Goal: Task Accomplishment & Management: Complete application form

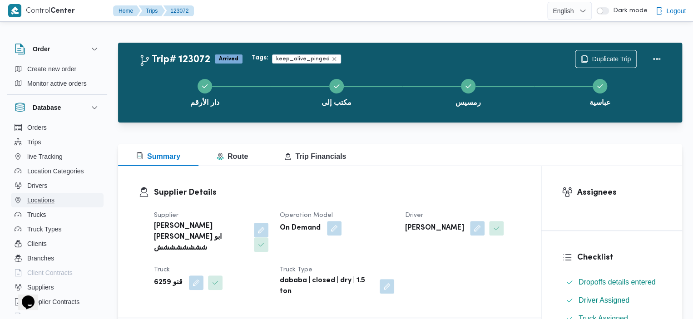
click at [50, 203] on span "Locations" at bounding box center [40, 200] width 27 height 11
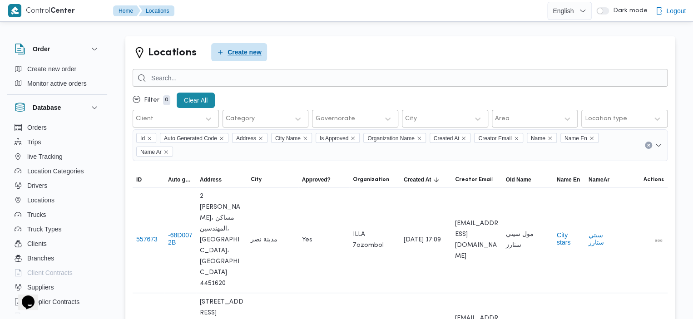
click at [238, 60] on span "Create new" at bounding box center [239, 52] width 56 height 18
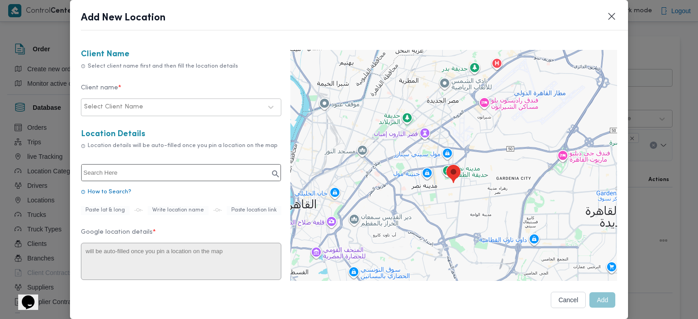
click at [250, 105] on div at bounding box center [203, 107] width 117 height 9
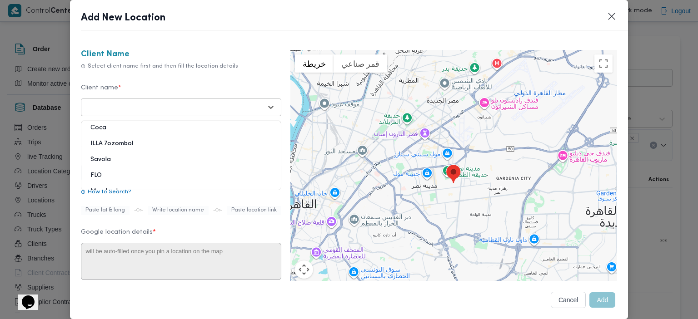
click at [124, 144] on div "ILLA 7ozombol" at bounding box center [180, 147] width 199 height 16
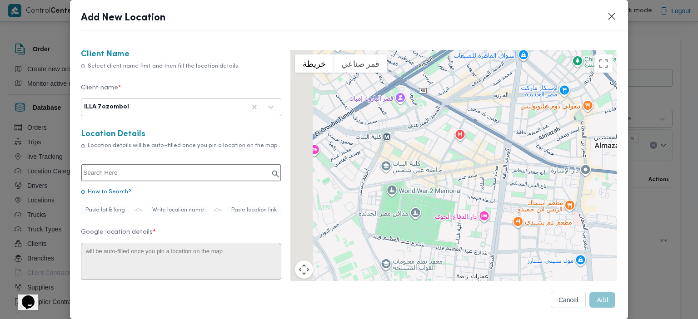
drag, startPoint x: 377, startPoint y: 195, endPoint x: 432, endPoint y: 152, distance: 70.5
click at [432, 152] on div at bounding box center [453, 186] width 327 height 273
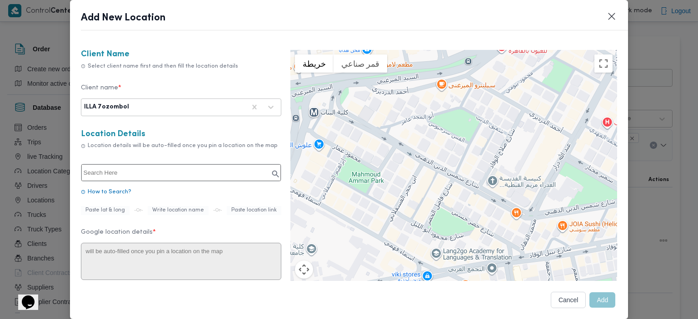
drag, startPoint x: 425, startPoint y: 143, endPoint x: 494, endPoint y: 179, distance: 78.0
click at [494, 179] on div at bounding box center [453, 186] width 327 height 273
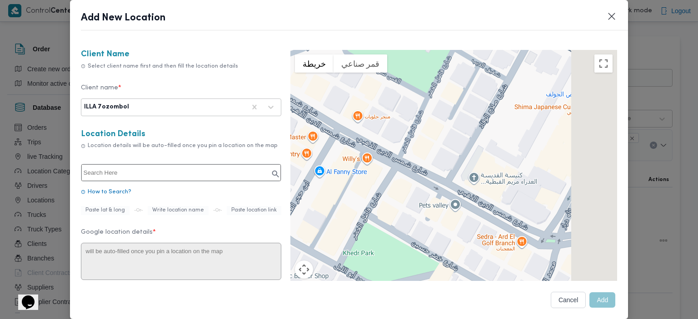
drag, startPoint x: 486, startPoint y: 207, endPoint x: 426, endPoint y: 188, distance: 63.2
click at [426, 189] on div at bounding box center [453, 186] width 327 height 273
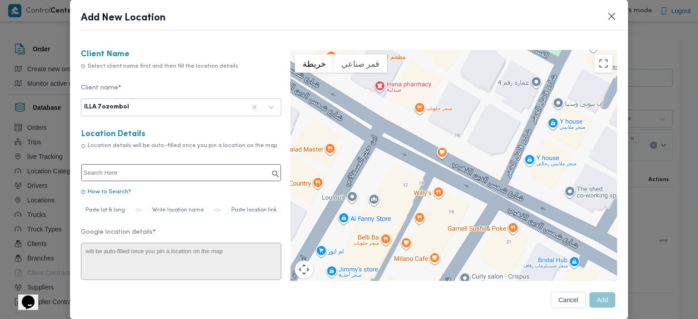
drag, startPoint x: 426, startPoint y: 188, endPoint x: 561, endPoint y: 247, distance: 147.5
click at [561, 247] on div at bounding box center [453, 186] width 327 height 273
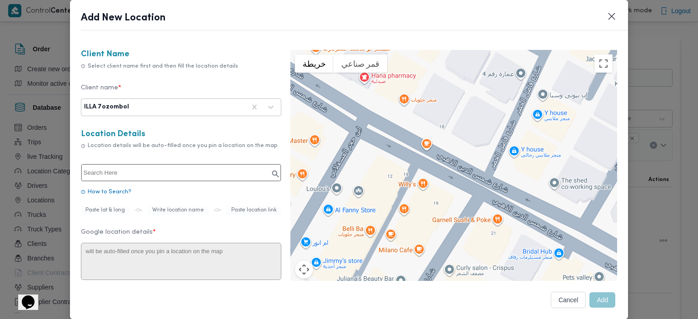
drag, startPoint x: 455, startPoint y: 194, endPoint x: 437, endPoint y: 183, distance: 20.4
click at [437, 183] on div at bounding box center [453, 186] width 327 height 273
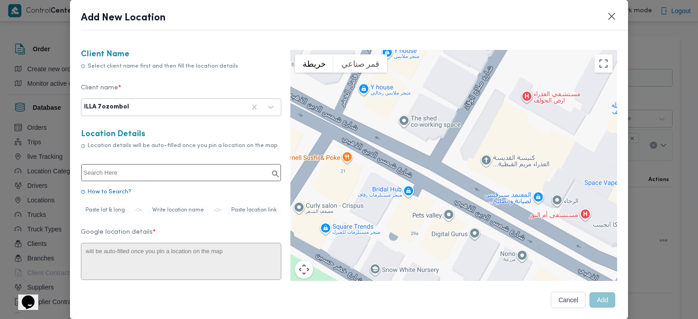
drag, startPoint x: 515, startPoint y: 219, endPoint x: 388, endPoint y: 172, distance: 135.2
click at [388, 172] on div at bounding box center [453, 186] width 327 height 273
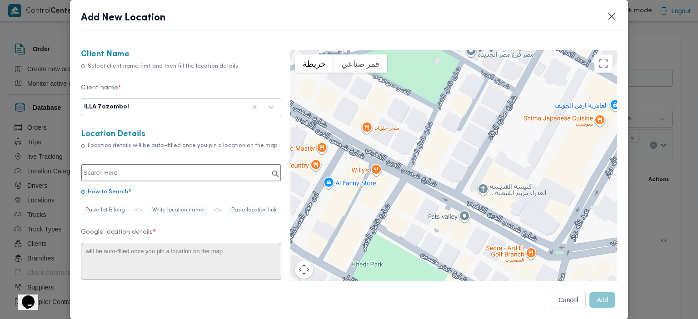
drag, startPoint x: 430, startPoint y: 180, endPoint x: 473, endPoint y: 207, distance: 51.0
click at [473, 207] on div at bounding box center [453, 186] width 327 height 273
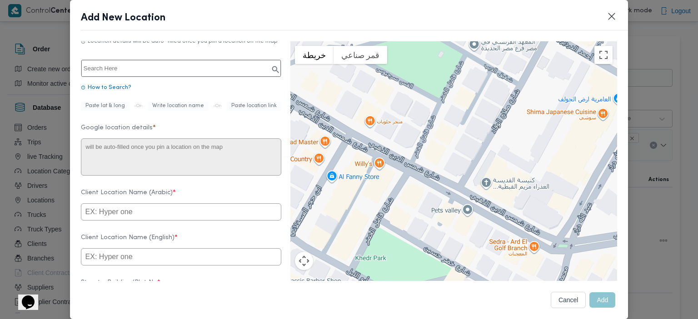
scroll to position [53, 0]
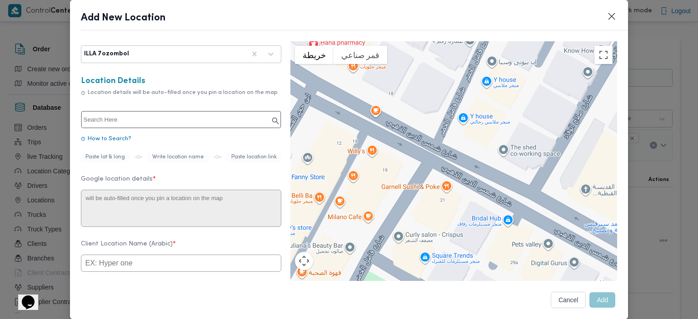
click at [440, 185] on div at bounding box center [453, 177] width 327 height 273
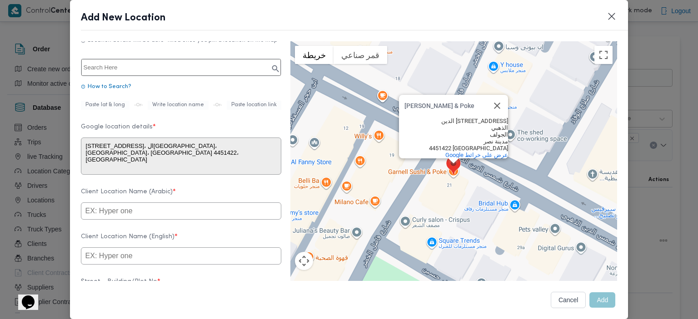
scroll to position [115, 0]
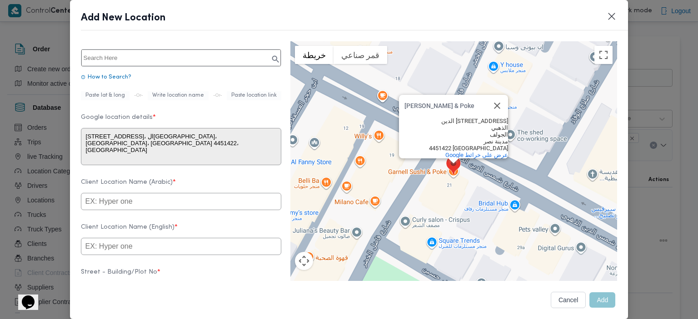
click at [373, 135] on div "Garnell Sushi & Poke Garnell Sushi & Poke [STREET_ADDRESS] الذهبي الجولف [GEOGR…" at bounding box center [453, 177] width 327 height 273
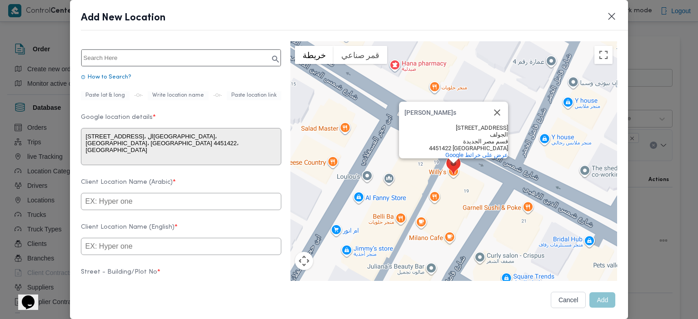
type textarea "[STREET_ADDRESS]، [GEOGRAPHIC_DATA]، قسم [GEOGRAPHIC_DATA]، [GEOGRAPHIC_DATA]‬ …"
click at [198, 206] on input "text" at bounding box center [181, 201] width 200 height 17
click at [191, 249] on input "text" at bounding box center [181, 246] width 200 height 17
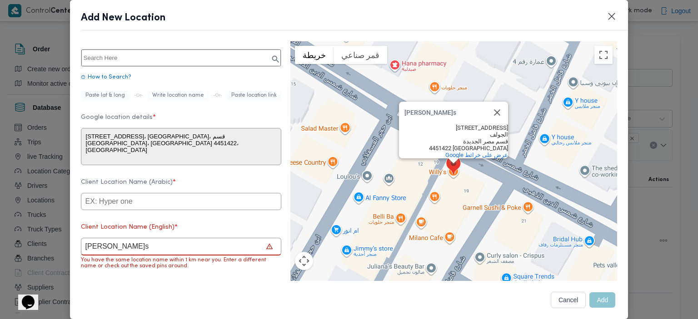
type input "[PERSON_NAME]s"
click at [178, 203] on input "text" at bounding box center [181, 201] width 200 height 17
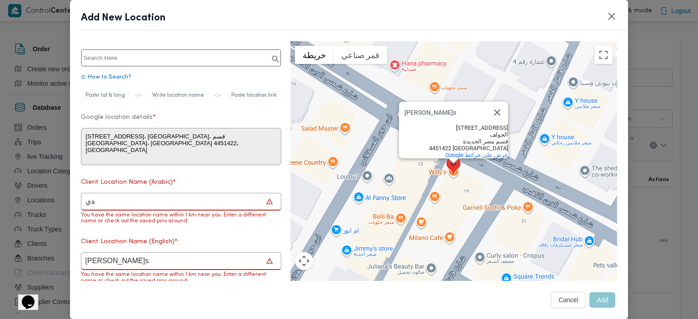
type input "ة"
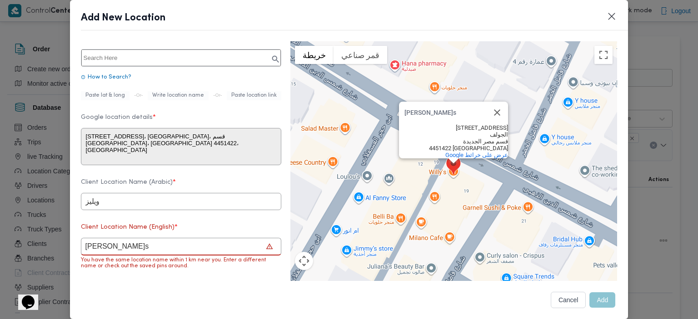
type input "ويليز"
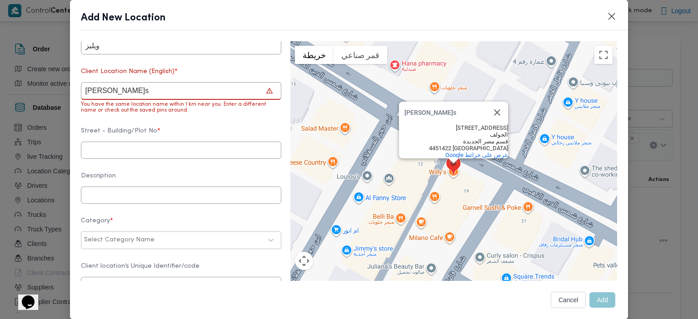
scroll to position [275, 0]
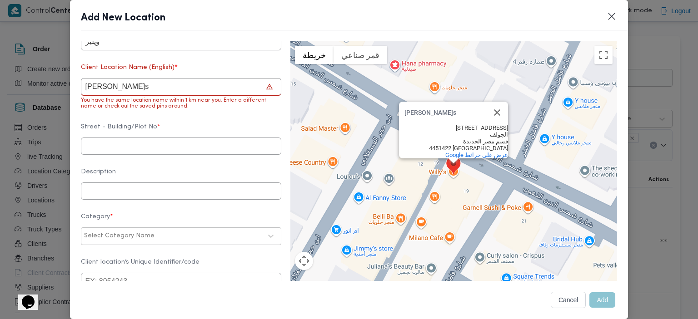
click at [138, 154] on input "text" at bounding box center [181, 146] width 200 height 17
type input "شمس الدين الذهبي"
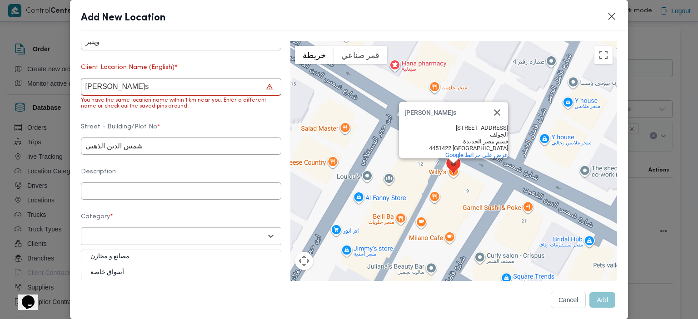
click at [148, 243] on div "Select Category Name" at bounding box center [172, 236] width 179 height 13
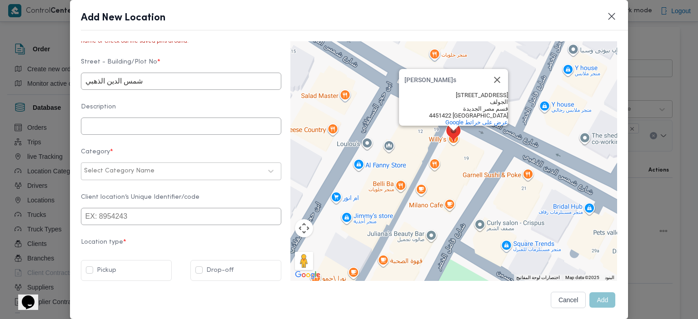
scroll to position [352, 0]
click at [195, 167] on div at bounding box center [173, 171] width 178 height 9
click at [102, 208] on div "أسواق خاصة" at bounding box center [180, 211] width 199 height 16
click at [200, 268] on label "Drop-off" at bounding box center [214, 270] width 38 height 11
checkbox input "true"
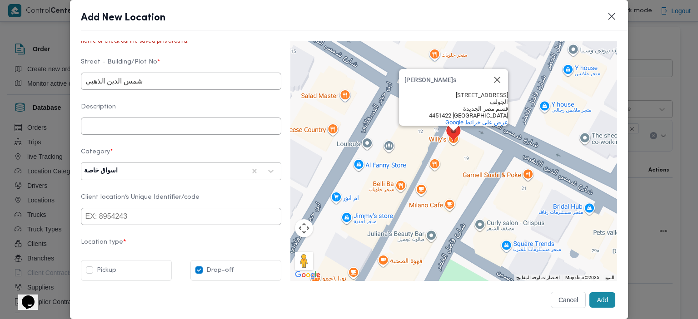
click at [599, 303] on button "Add" at bounding box center [602, 300] width 26 height 15
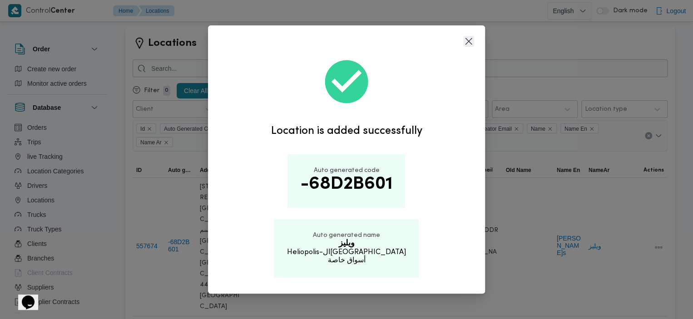
click at [468, 40] on button "Closes this modal window" at bounding box center [468, 41] width 11 height 11
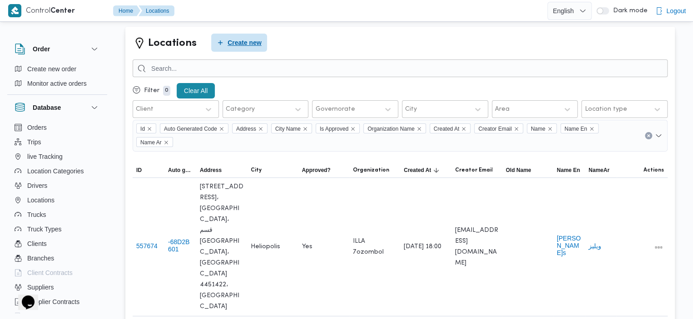
click at [237, 41] on span "Create new" at bounding box center [245, 42] width 34 height 11
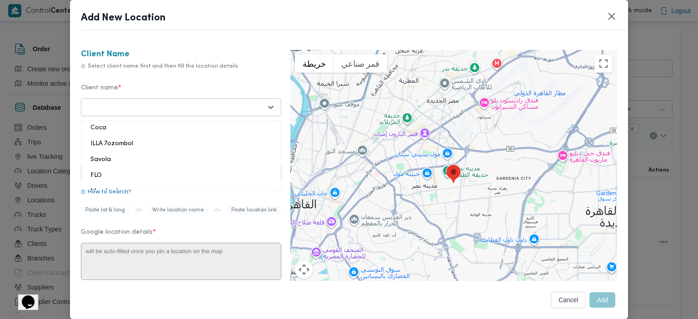
click at [235, 103] on div at bounding box center [173, 107] width 178 height 9
click at [131, 145] on div "ILLA 7ozombol" at bounding box center [180, 147] width 199 height 16
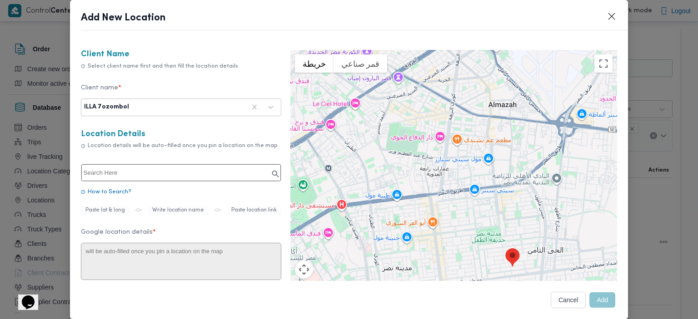
drag, startPoint x: 460, startPoint y: 101, endPoint x: 459, endPoint y: 129, distance: 27.7
click at [459, 129] on div at bounding box center [453, 186] width 327 height 273
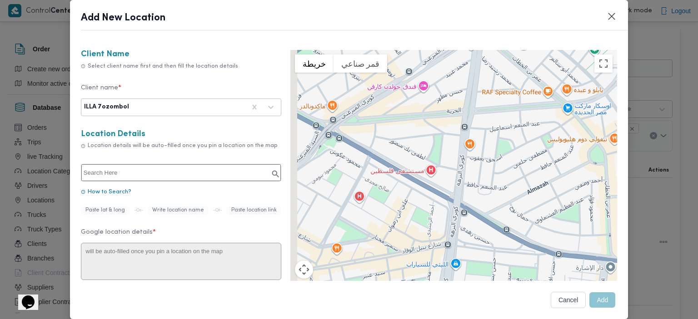
drag, startPoint x: 446, startPoint y: 100, endPoint x: 455, endPoint y: 138, distance: 38.6
click at [455, 138] on div at bounding box center [453, 186] width 327 height 273
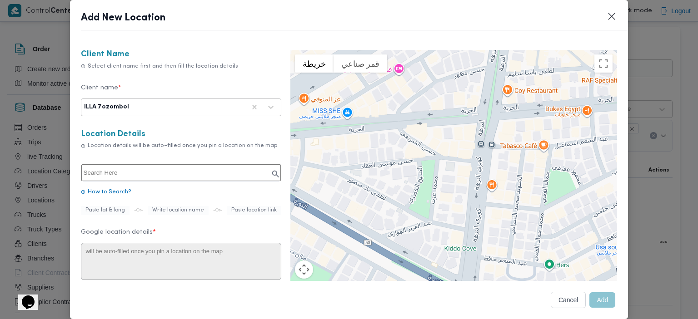
drag, startPoint x: 429, startPoint y: 124, endPoint x: 460, endPoint y: 151, distance: 40.9
click at [460, 151] on div at bounding box center [453, 186] width 327 height 273
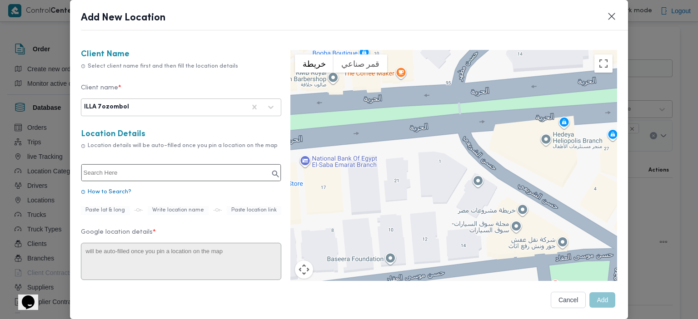
drag, startPoint x: 460, startPoint y: 151, endPoint x: 652, endPoint y: 165, distance: 192.7
click at [652, 165] on div "Add New Location Client Name Select client name first and then fill the locatio…" at bounding box center [349, 159] width 698 height 319
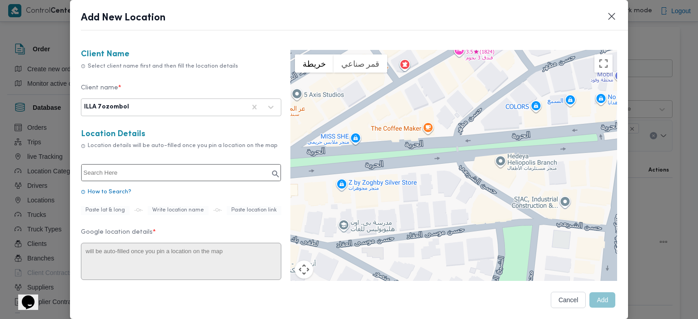
click at [422, 129] on div at bounding box center [453, 186] width 327 height 273
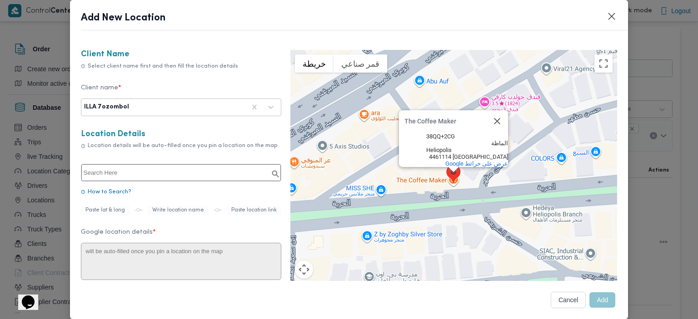
type textarea "38QQ+2CG، الماظة، قسم [GEOGRAPHIC_DATA]، [GEOGRAPHIC_DATA]‬ 4461114، [GEOGRAPHI…"
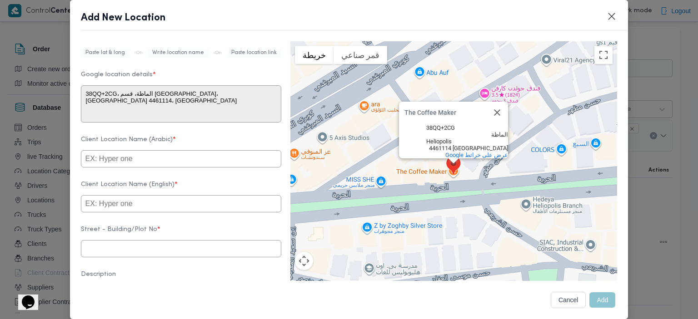
scroll to position [213, 0]
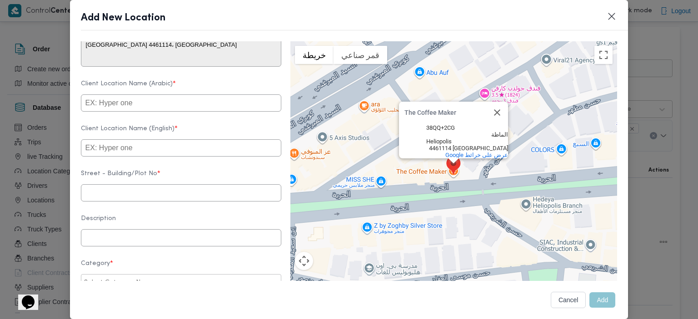
click at [129, 105] on input "text" at bounding box center [181, 102] width 200 height 17
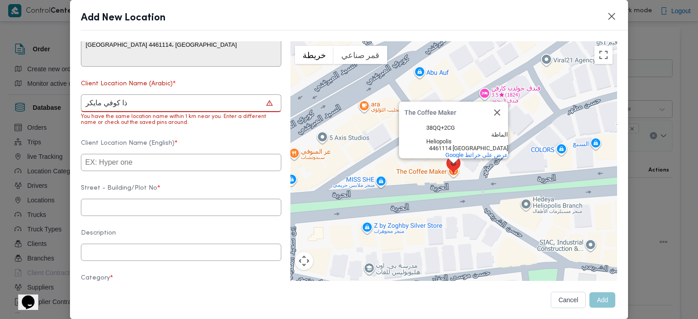
type input "ذا كوفي مايكر"
click at [129, 169] on input "text" at bounding box center [181, 162] width 200 height 17
click at [113, 216] on input "text" at bounding box center [181, 207] width 200 height 17
type input "شارع الحرية"
click at [149, 170] on input "text" at bounding box center [181, 162] width 200 height 17
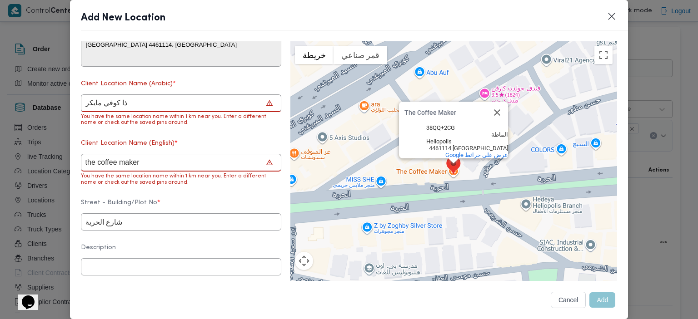
type input "the coffee maker"
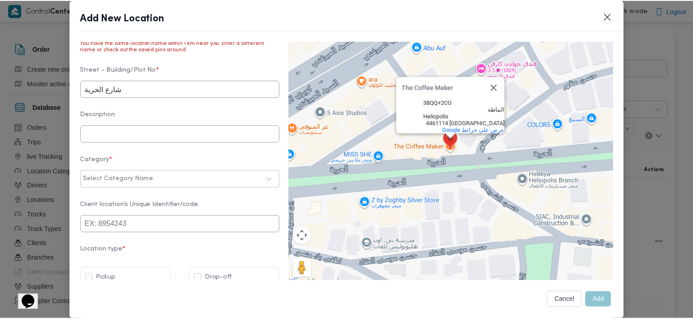
scroll to position [367, 0]
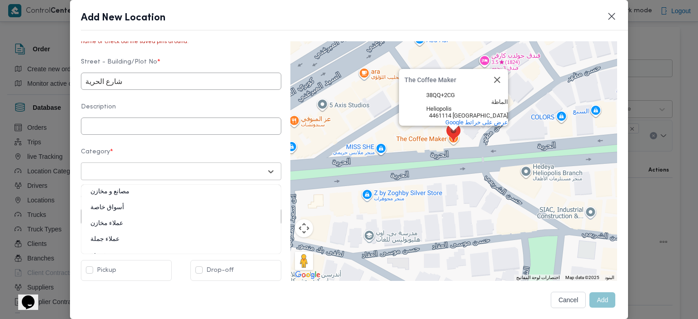
click at [207, 167] on div at bounding box center [173, 171] width 178 height 9
click at [111, 204] on div "أسواق خاصة" at bounding box center [180, 211] width 199 height 16
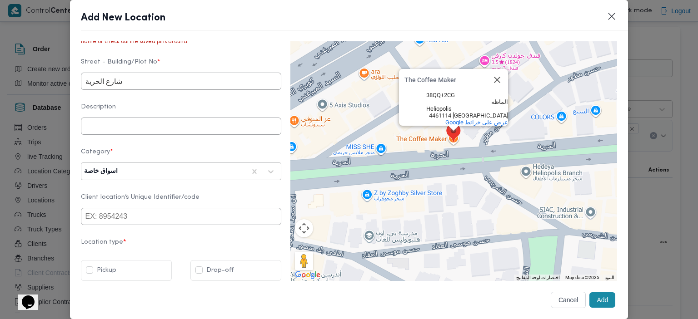
click at [204, 268] on label "Drop-off" at bounding box center [214, 270] width 38 height 11
checkbox input "true"
click at [592, 302] on button "Add" at bounding box center [602, 300] width 26 height 15
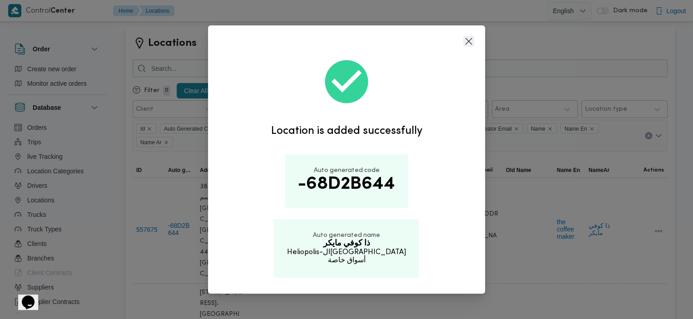
click at [469, 44] on button "Closes this modal window" at bounding box center [468, 41] width 11 height 11
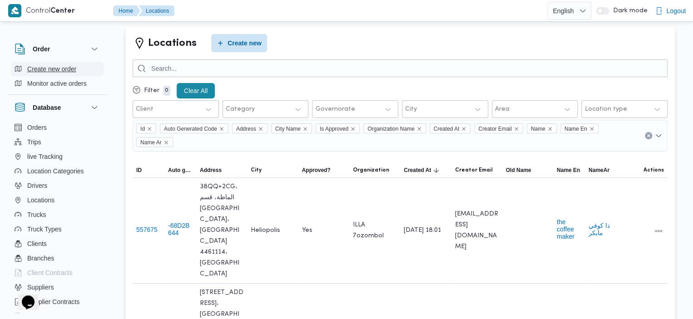
click at [54, 67] on span "Create new order" at bounding box center [51, 69] width 49 height 11
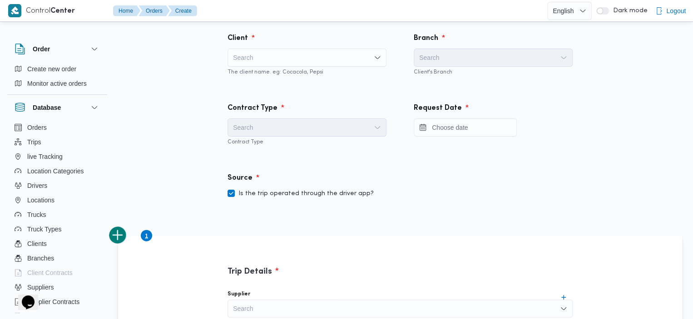
click at [289, 59] on div "Search" at bounding box center [307, 58] width 159 height 18
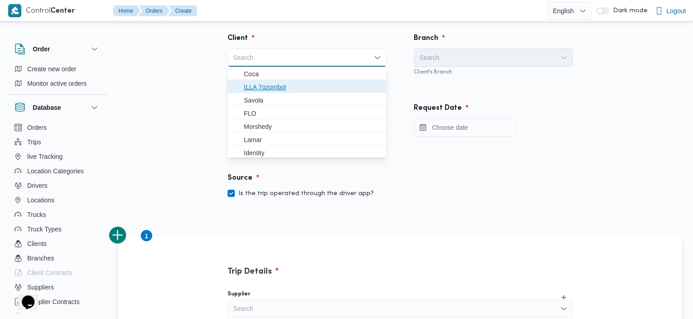
click at [288, 89] on span "ILLA 7ozombol" at bounding box center [312, 87] width 137 height 11
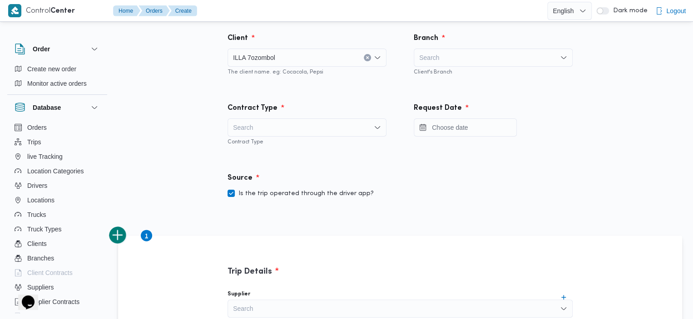
click at [491, 53] on div "Search" at bounding box center [493, 58] width 159 height 18
type input "dar"
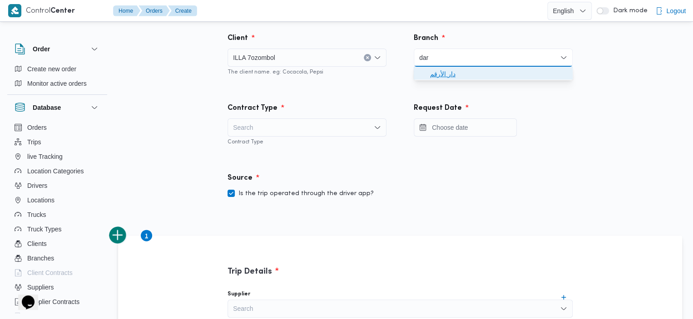
click at [484, 69] on span "دار الأرقم" at bounding box center [498, 74] width 137 height 11
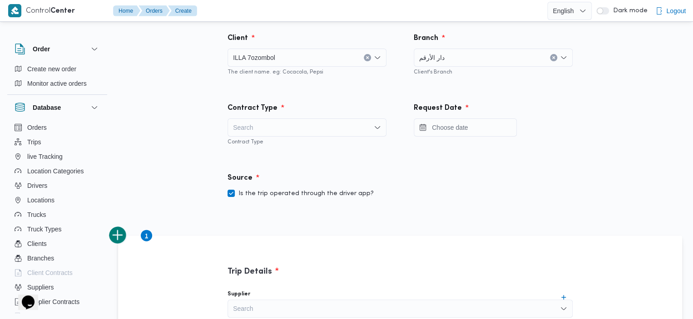
click at [321, 127] on div "Search" at bounding box center [307, 128] width 159 height 18
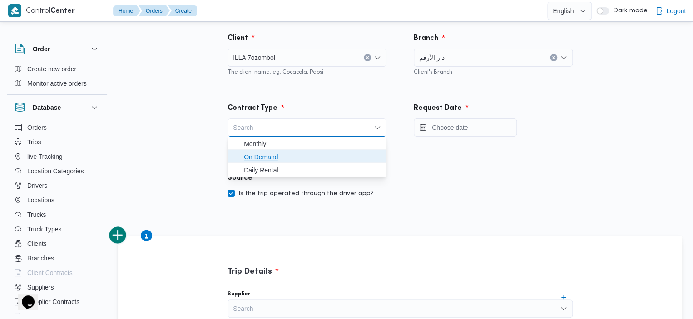
click at [310, 157] on span "On Demand" at bounding box center [312, 157] width 137 height 11
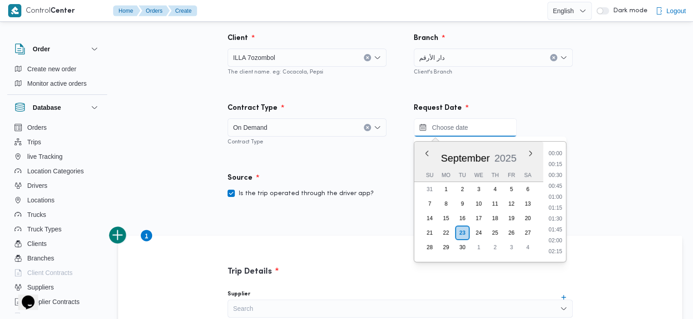
click at [451, 127] on input "Press the down key to enter a popover containing a calendar. Press the escape k…" at bounding box center [465, 128] width 103 height 18
click at [557, 208] on li "18:00" at bounding box center [555, 208] width 21 height 9
type input "[DATE] 18:00"
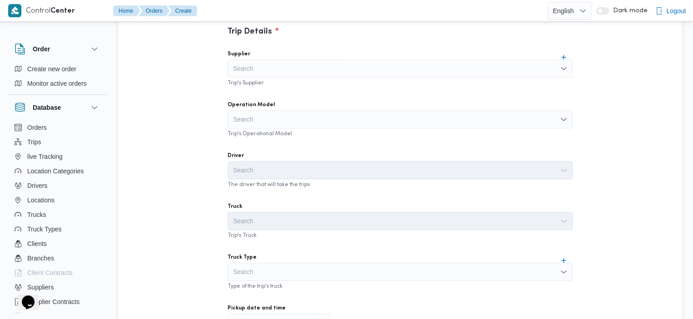
scroll to position [242, 0]
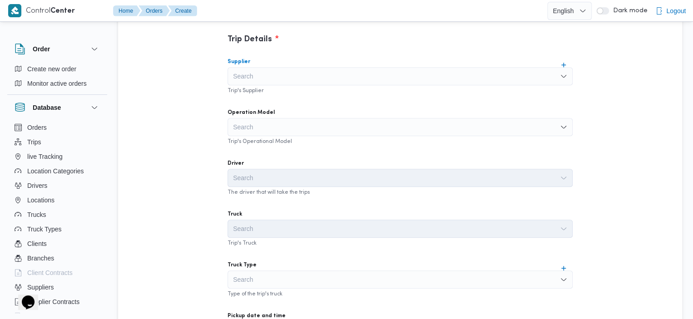
click at [436, 77] on div "Search" at bounding box center [400, 76] width 345 height 18
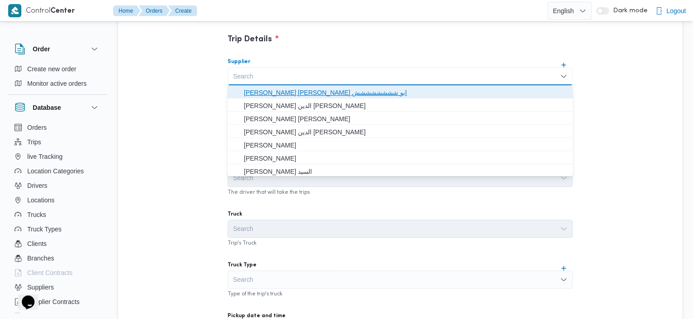
click at [382, 93] on span "[PERSON_NAME] [PERSON_NAME] ابو شششششششش" at bounding box center [405, 92] width 323 height 11
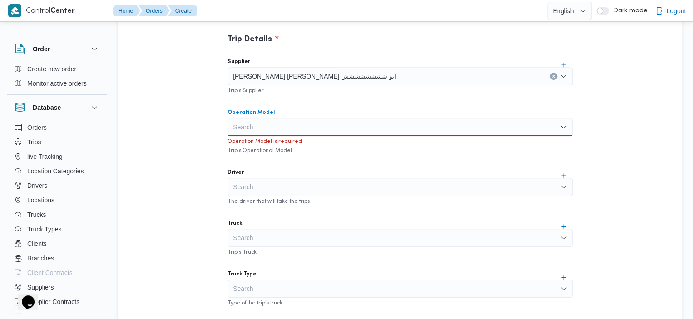
click at [361, 125] on div "Search" at bounding box center [400, 127] width 345 height 18
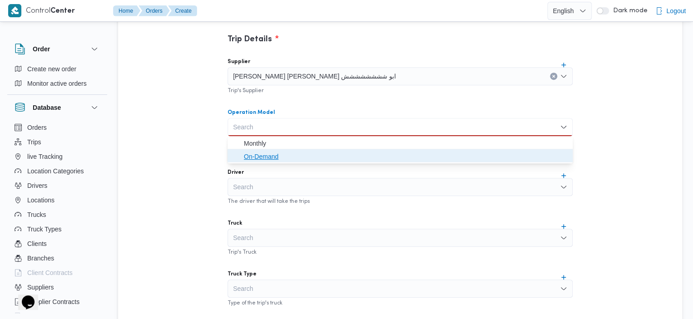
click at [329, 159] on span "On-Demand" at bounding box center [405, 156] width 323 height 11
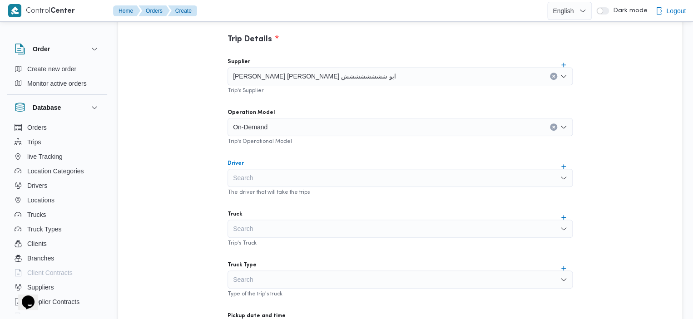
click at [330, 180] on div "Search" at bounding box center [400, 178] width 345 height 18
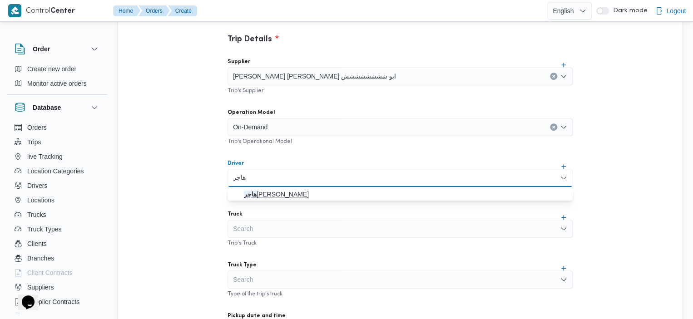
type input "هاجر"
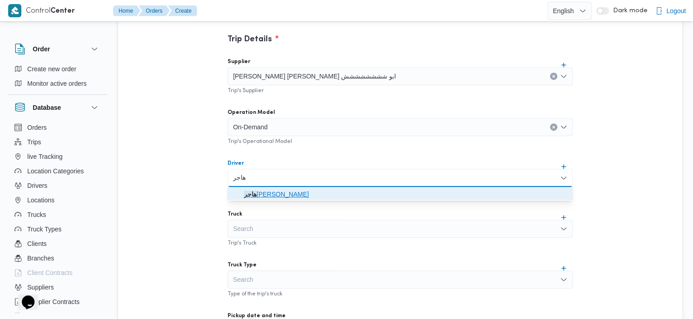
click at [257, 194] on mark "هاجر" at bounding box center [250, 194] width 13 height 7
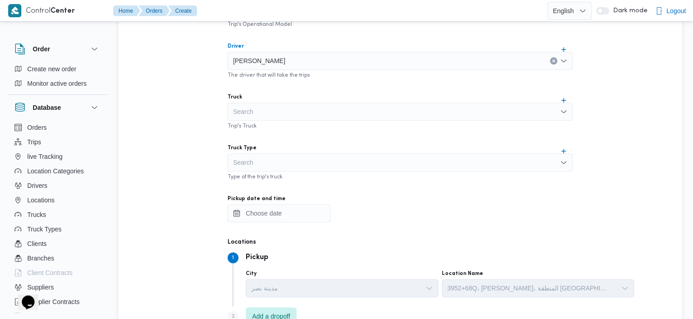
scroll to position [360, 0]
click at [394, 115] on div "Search" at bounding box center [400, 111] width 345 height 18
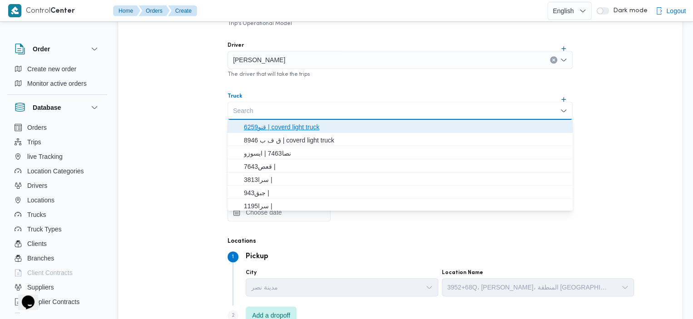
click at [352, 129] on span "قنو6259 | coverd light truck" at bounding box center [405, 127] width 323 height 11
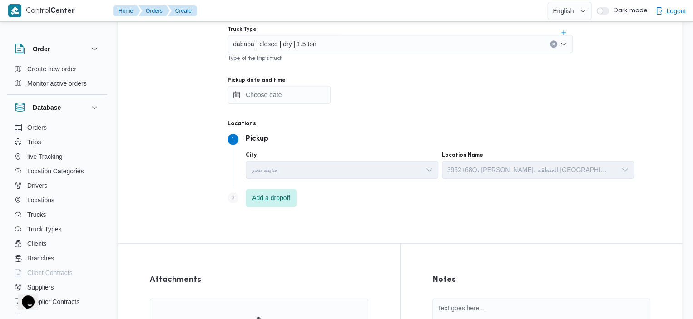
scroll to position [486, 0]
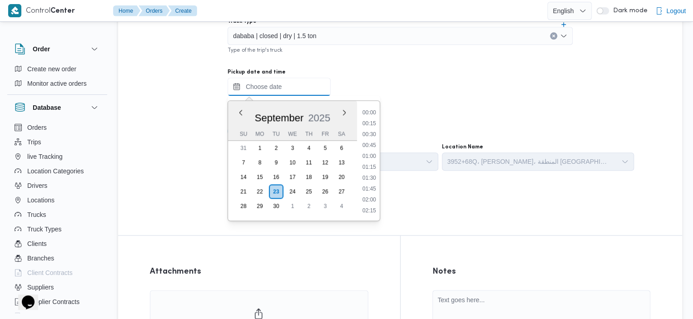
click at [267, 87] on input "Pickup date and time" at bounding box center [279, 87] width 103 height 18
click at [375, 207] on li "19:00" at bounding box center [369, 210] width 21 height 9
type input "[DATE] 19:00"
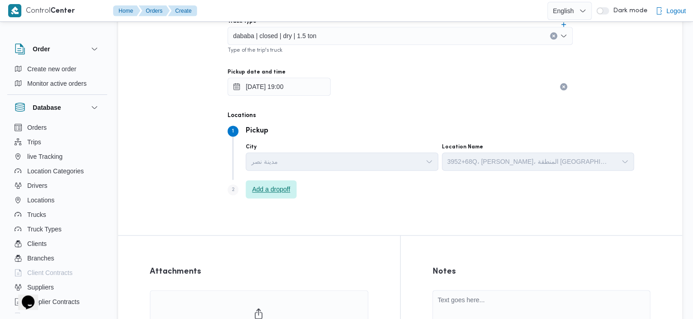
click at [269, 190] on span "Add a dropoff" at bounding box center [271, 189] width 38 height 11
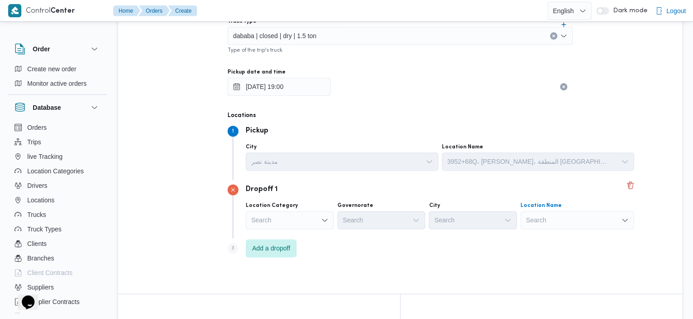
click at [527, 213] on div "Search" at bounding box center [578, 220] width 114 height 18
type input "ف"
type input "ذا"
click at [550, 240] on span "ذا كوفي مايكر | | الماظة" at bounding box center [543, 236] width 92 height 11
click at [284, 252] on span "Add a dropoff" at bounding box center [271, 248] width 38 height 11
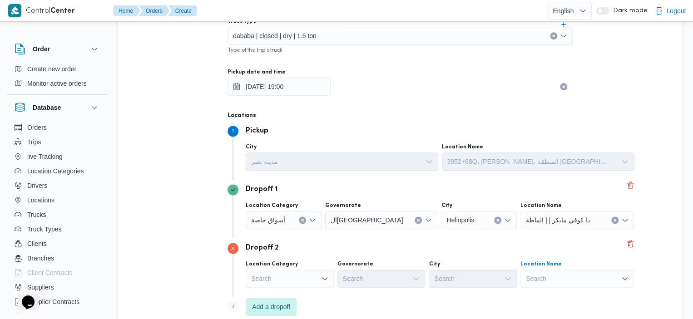
click at [560, 273] on div "Search" at bounding box center [578, 279] width 114 height 18
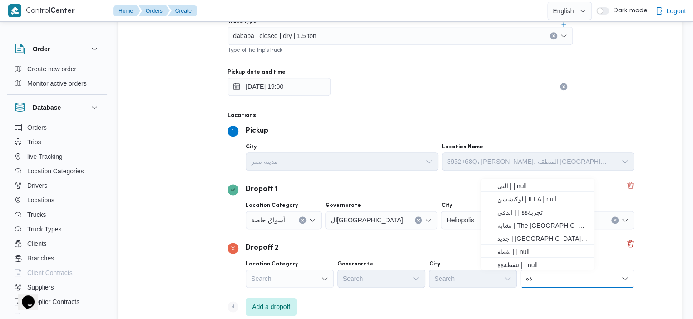
type input "ة"
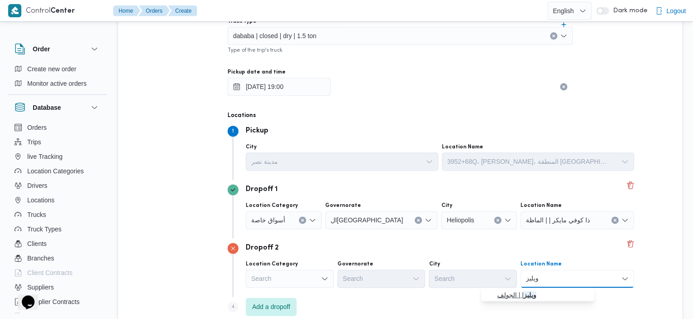
type input "ويليز"
click at [527, 295] on mark "ويليز" at bounding box center [530, 295] width 13 height 7
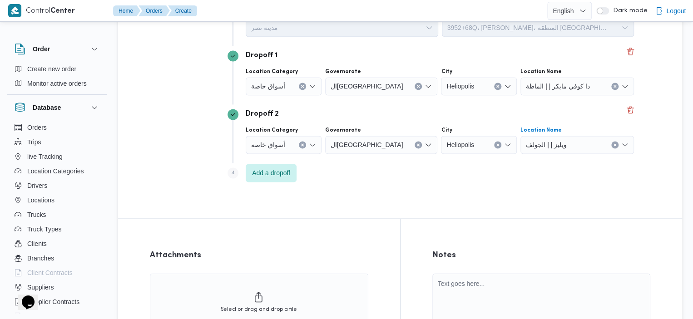
scroll to position [717, 0]
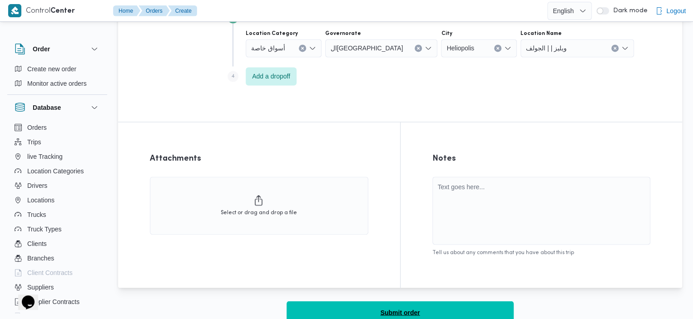
click at [462, 312] on button "Submit order" at bounding box center [400, 312] width 227 height 23
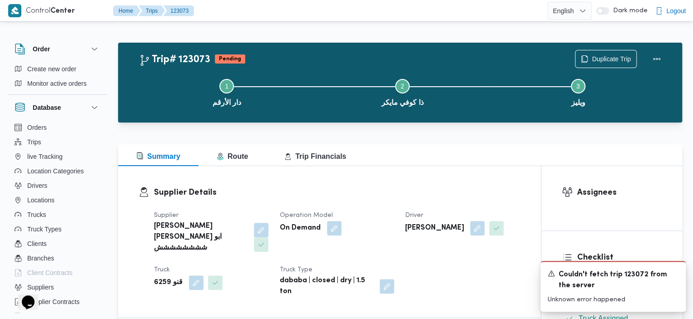
click at [480, 16] on div at bounding box center [373, 10] width 350 height 21
